Goal: Find specific page/section: Find specific page/section

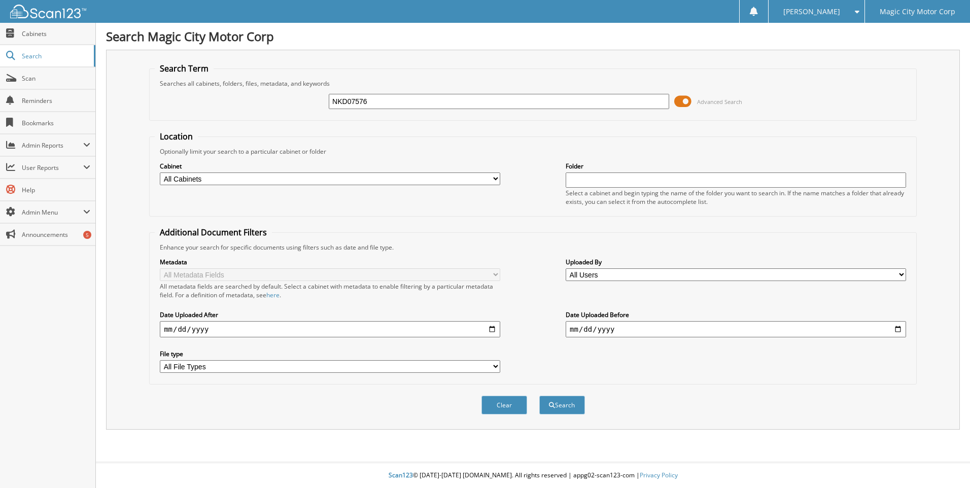
type input "NKD07576"
click at [539, 396] on button "Search" at bounding box center [562, 405] width 46 height 19
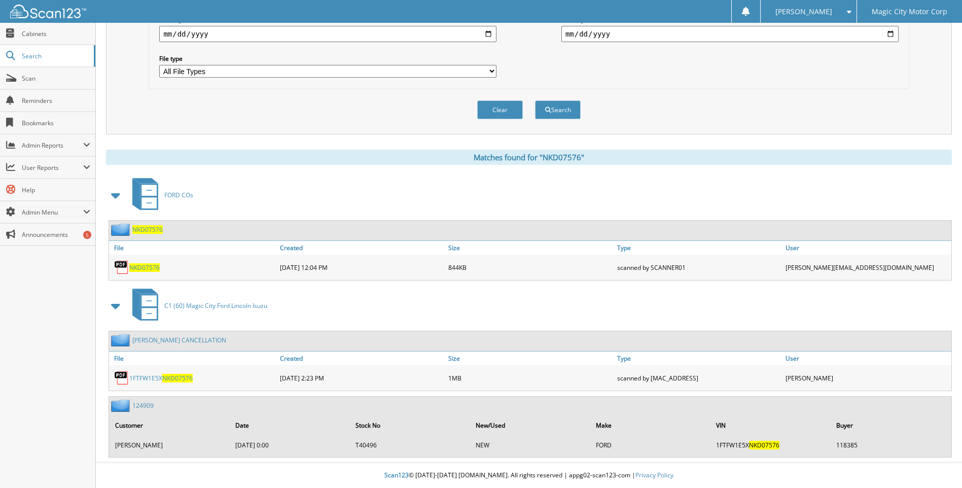
scroll to position [296, 0]
click at [173, 336] on link "LOGAN CONROY CANCELLATION" at bounding box center [179, 340] width 94 height 9
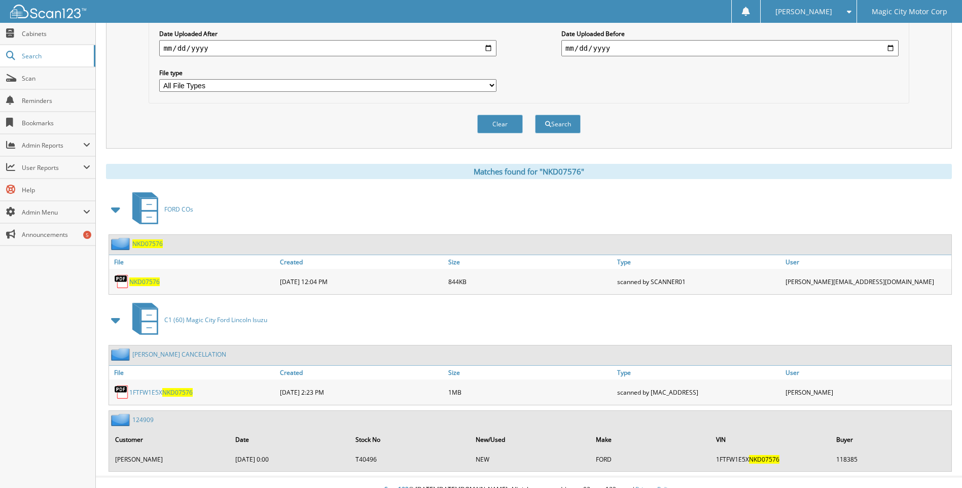
scroll to position [296, 0]
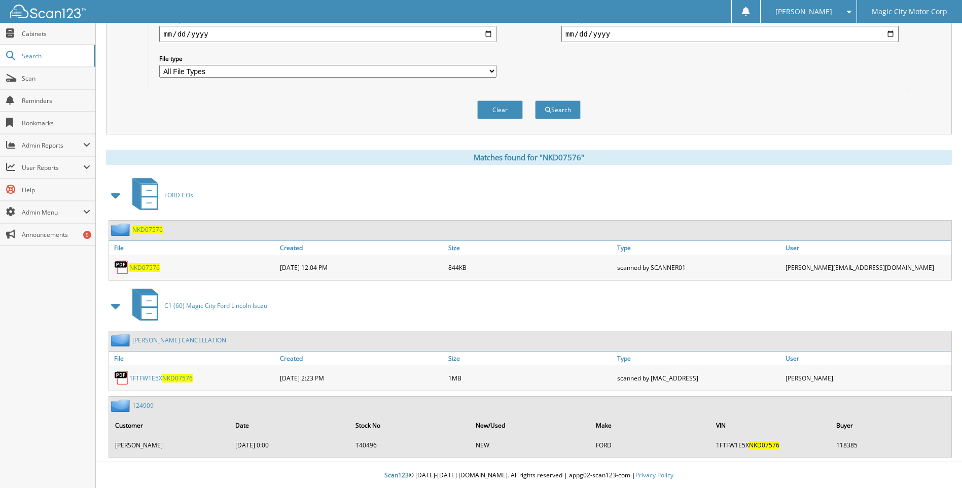
click at [138, 408] on link "124909" at bounding box center [142, 405] width 21 height 9
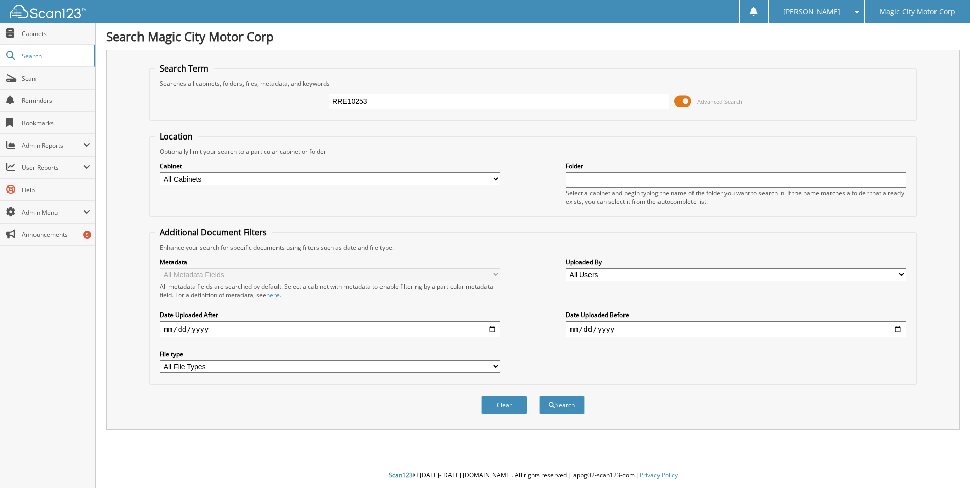
type input "RRE10253"
click at [539, 396] on button "Search" at bounding box center [562, 405] width 46 height 19
